Goal: Register for event/course

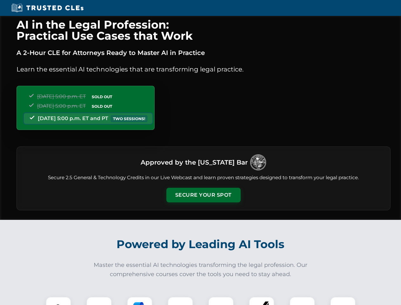
click at [203, 195] on button "Secure Your Spot" at bounding box center [204, 195] width 74 height 15
click at [58, 301] on img at bounding box center [58, 309] width 18 height 18
click at [99, 301] on div at bounding box center [98, 309] width 25 height 25
click at [140, 301] on div at bounding box center [139, 309] width 25 height 25
click at [181, 301] on img at bounding box center [181, 310] width 18 height 18
